Goal: Check status: Check status

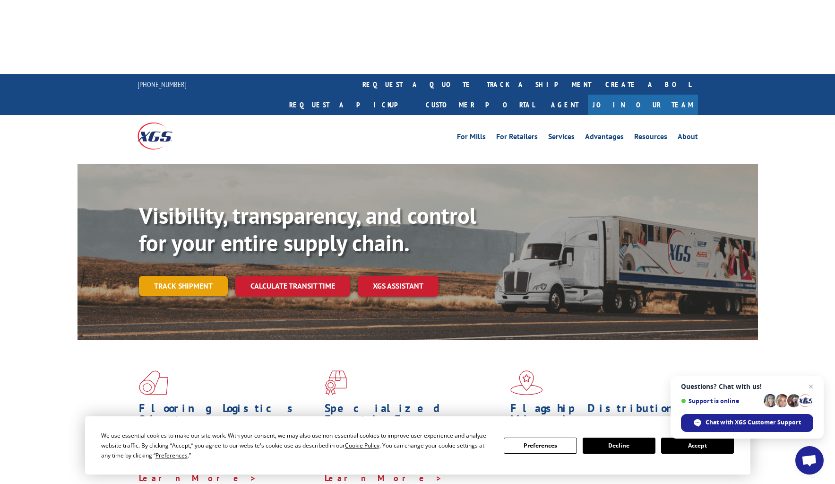
click at [179, 276] on link "Track shipment" at bounding box center [183, 286] width 89 height 20
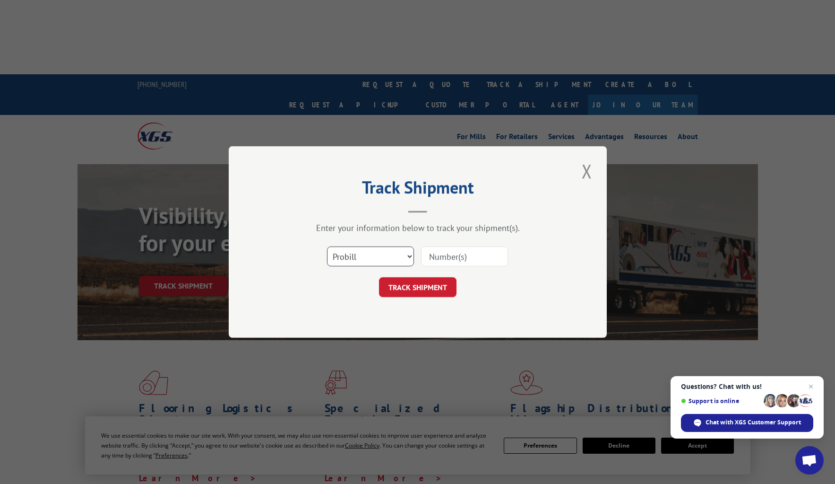
click at [366, 264] on select "Select category... Probill BOL PO" at bounding box center [370, 256] width 87 height 20
select select "bol"
click at [439, 259] on input at bounding box center [464, 256] width 87 height 20
paste input "3345994"
type input "3345994"
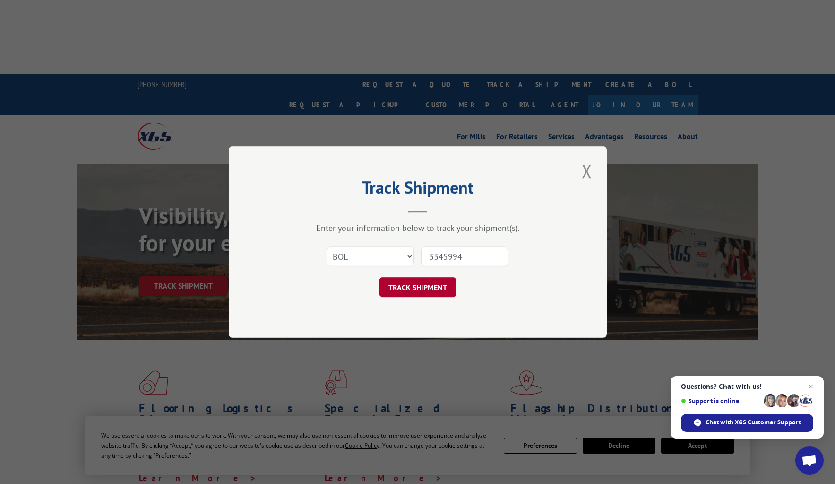
click at [439, 280] on button "TRACK SHIPMENT" at bounding box center [418, 287] width 78 height 20
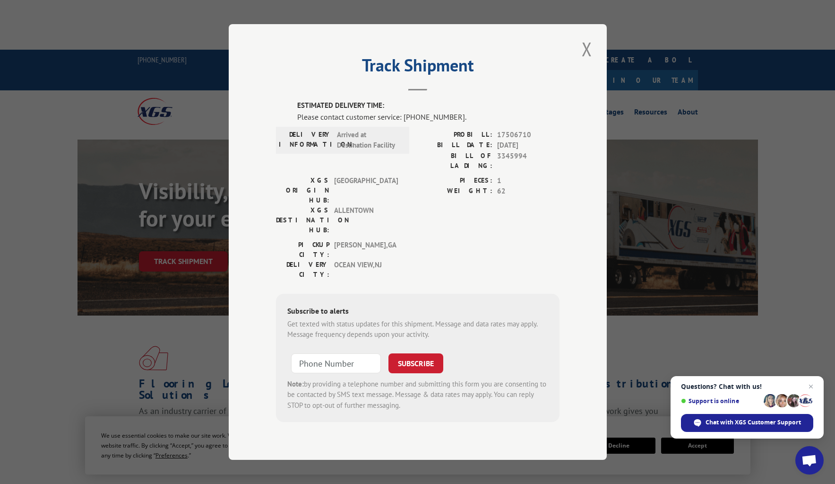
scroll to position [24, 0]
click at [590, 56] on button "Close modal" at bounding box center [587, 49] width 16 height 26
